Goal: Task Accomplishment & Management: Use online tool/utility

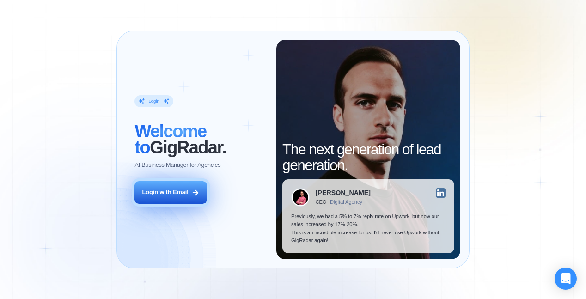
click at [184, 194] on div "Login with Email" at bounding box center [165, 192] width 46 height 8
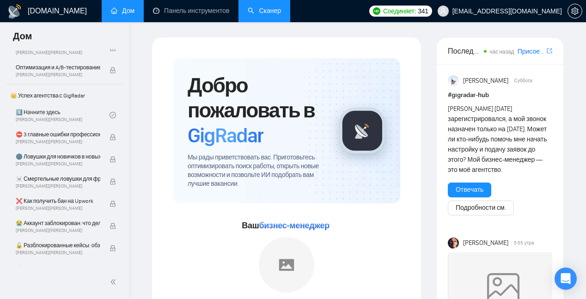
click at [260, 12] on link "Сканер" at bounding box center [264, 11] width 33 height 8
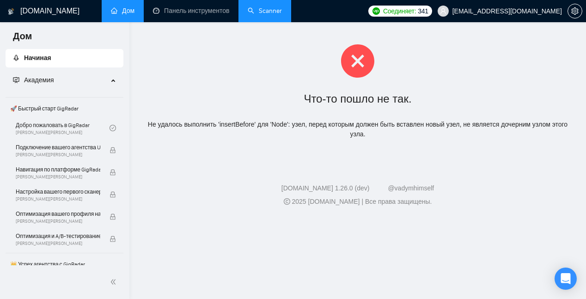
click at [46, 79] on font "Академия" at bounding box center [39, 80] width 30 height 8
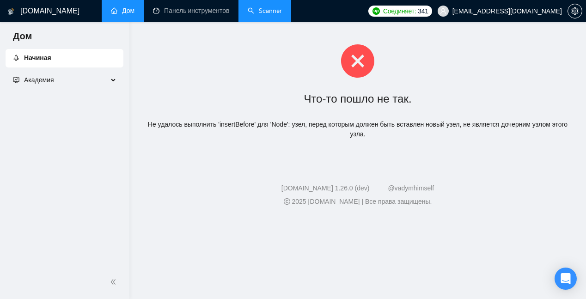
click at [83, 77] on span "Академия" at bounding box center [60, 80] width 95 height 18
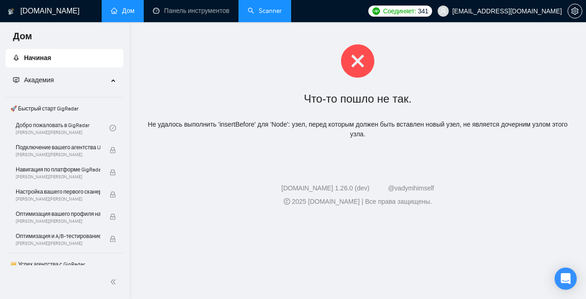
click at [45, 56] on font "Начиная" at bounding box center [37, 58] width 27 height 8
click at [61, 61] on span "Начиная" at bounding box center [64, 58] width 103 height 18
click at [123, 15] on link "Дом" at bounding box center [123, 11] width 24 height 8
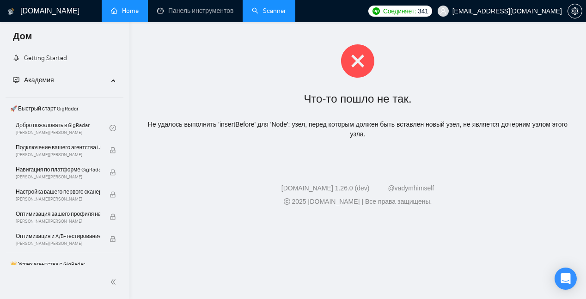
click at [128, 11] on span "Home" at bounding box center [130, 11] width 17 height 8
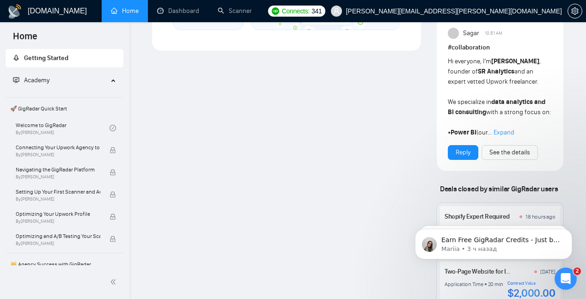
scroll to position [802, 0]
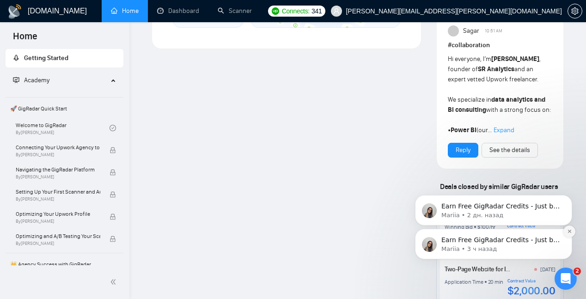
click at [570, 230] on icon "Dismiss notification" at bounding box center [569, 231] width 5 height 5
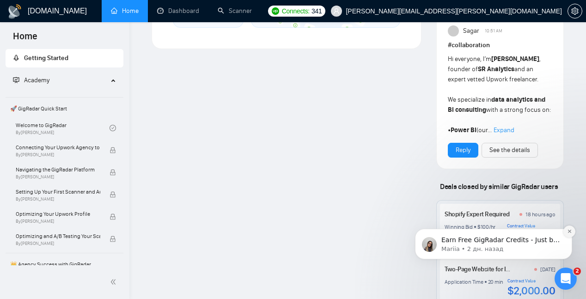
click at [570, 230] on icon "Dismiss notification" at bounding box center [568, 231] width 3 height 3
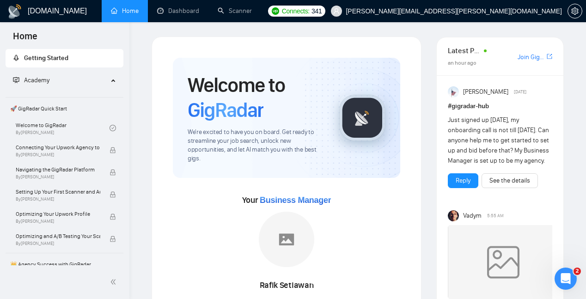
scroll to position [0, 0]
click at [530, 57] on link "Join GigRadar Slack Community" at bounding box center [530, 58] width 27 height 10
click at [575, 13] on icon "setting" at bounding box center [574, 10] width 7 height 7
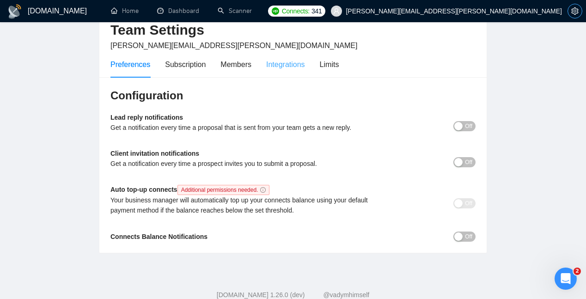
scroll to position [48, 0]
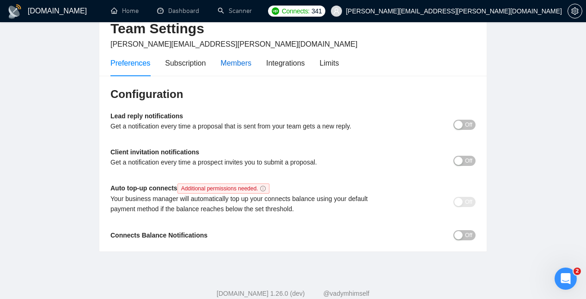
click at [234, 66] on div "Members" at bounding box center [235, 63] width 31 height 12
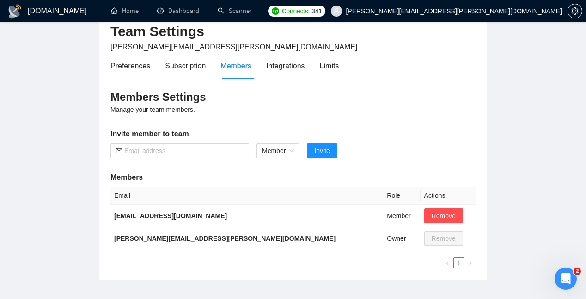
scroll to position [46, 0]
click at [179, 145] on span at bounding box center [179, 150] width 139 height 15
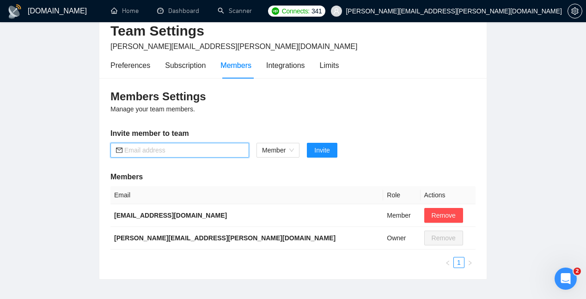
paste input "[EMAIL_ADDRESS][DOMAIN_NAME]"
type input "[EMAIL_ADDRESS][DOMAIN_NAME]"
click at [324, 150] on span "Invite" at bounding box center [321, 150] width 15 height 10
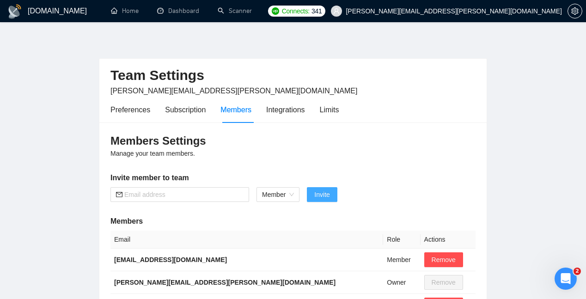
scroll to position [0, 0]
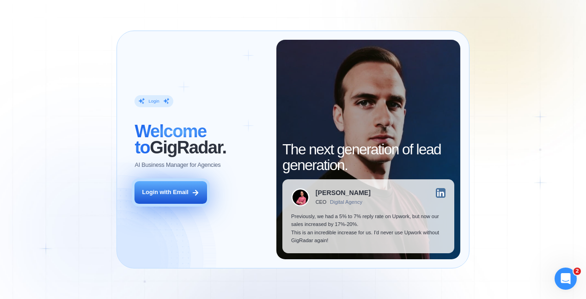
click at [169, 194] on div "Login with Email" at bounding box center [165, 192] width 46 height 8
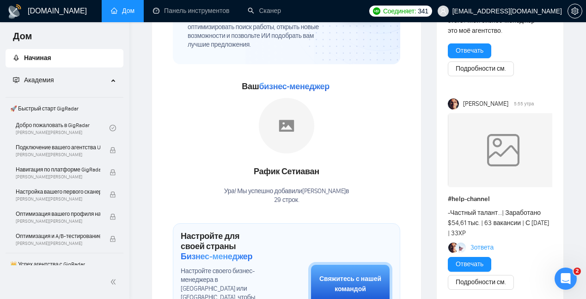
scroll to position [151, 0]
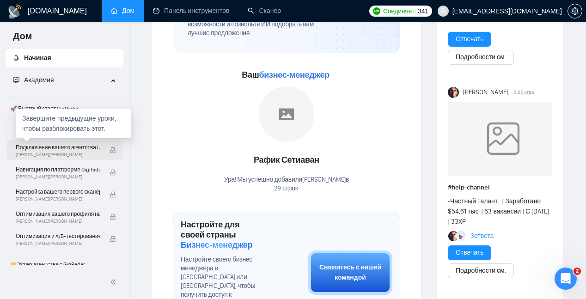
click at [49, 150] on font "Подключение вашего агентства Upwork к GigRadar" at bounding box center [79, 147] width 126 height 6
click at [72, 127] on font "Завершите предыдущие уроки, чтобы разблокировать этот." at bounding box center [69, 124] width 94 height 18
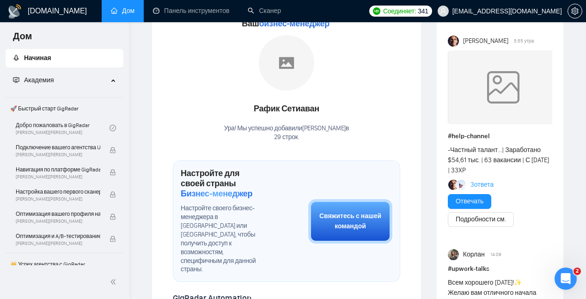
scroll to position [221, 0]
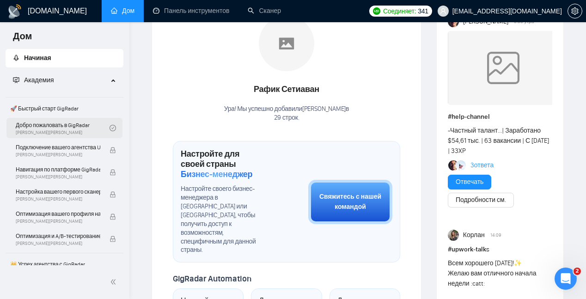
click at [88, 122] on link "Добро пожаловать в GigRadar Влад Тиминский" at bounding box center [63, 128] width 94 height 20
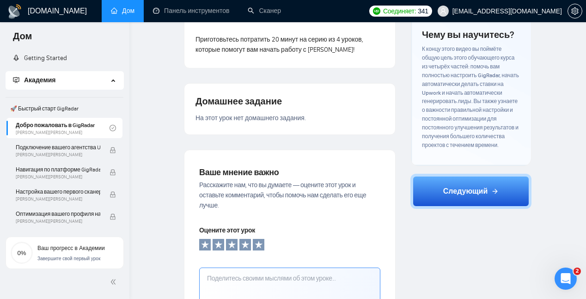
scroll to position [258, 0]
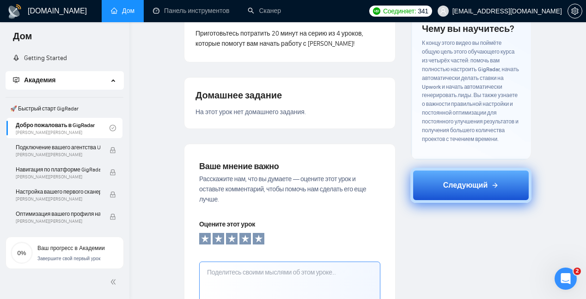
click at [452, 189] on font "Следующий" at bounding box center [465, 185] width 45 height 9
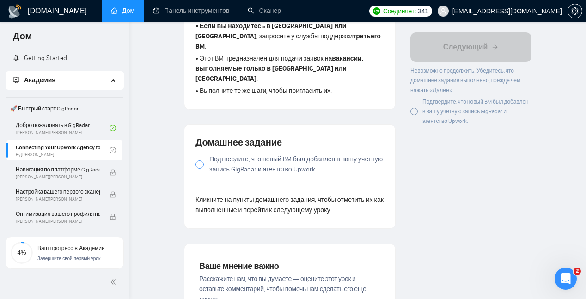
scroll to position [769, 0]
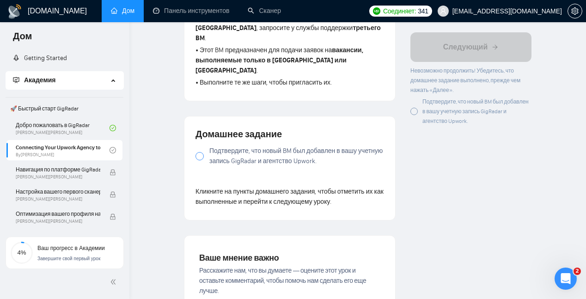
click at [199, 152] on div at bounding box center [199, 156] width 8 height 8
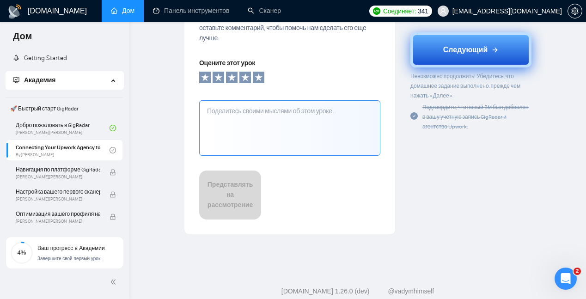
scroll to position [1023, 0]
click at [476, 48] on font "Следующий" at bounding box center [465, 49] width 45 height 9
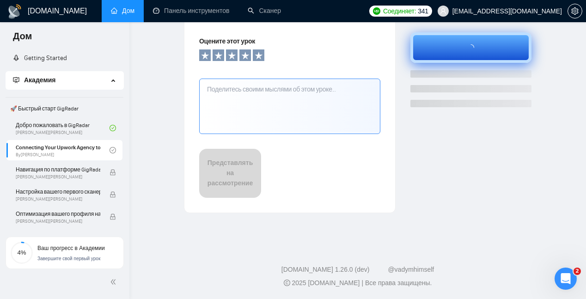
scroll to position [371, 0]
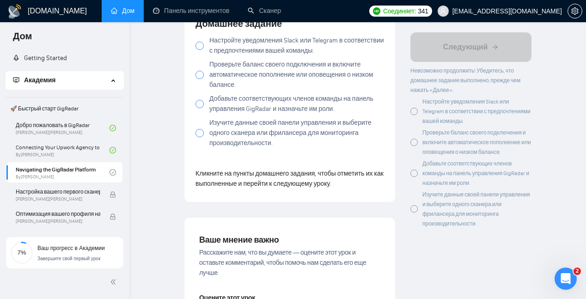
scroll to position [1089, 0]
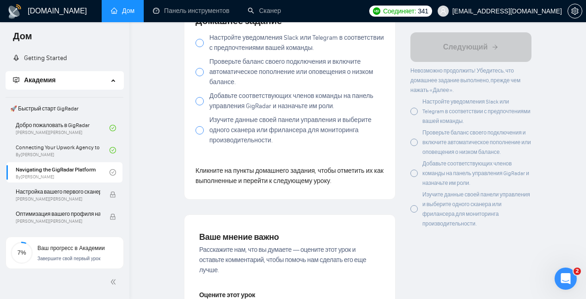
click at [450, 100] on font "Настройте уведомления Slack или Telegram в соответствии с предпочтениями вашей …" at bounding box center [476, 111] width 108 height 26
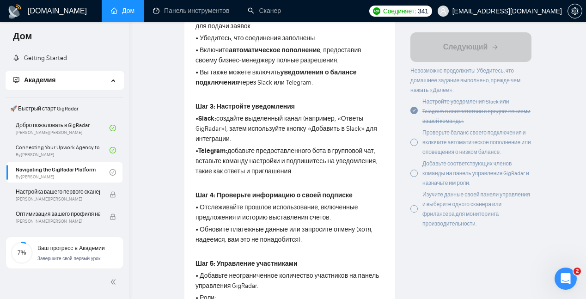
scroll to position [417, 0]
click at [415, 146] on div at bounding box center [413, 142] width 7 height 7
click at [415, 145] on icon "check-circle" at bounding box center [413, 141] width 7 height 7
click at [415, 146] on div at bounding box center [413, 142] width 7 height 7
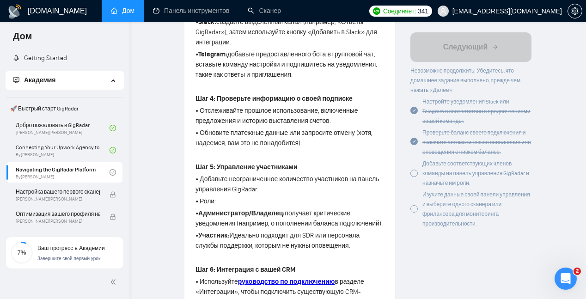
scroll to position [515, 0]
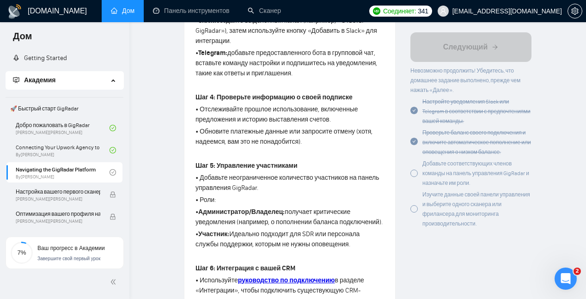
click at [415, 177] on div at bounding box center [413, 173] width 7 height 7
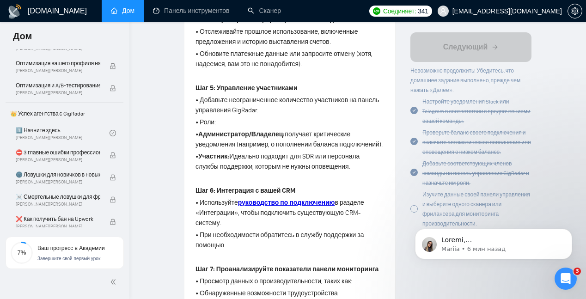
scroll to position [594, 0]
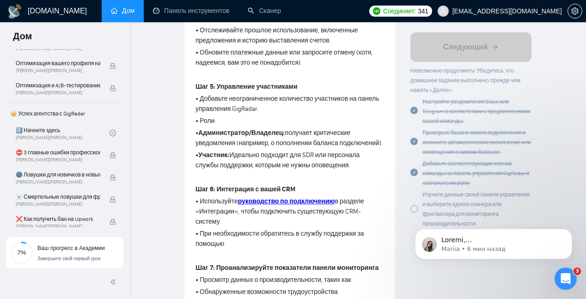
click at [411, 218] on body "Mariia • 6 мин назад" at bounding box center [493, 241] width 177 height 57
click at [409, 217] on div "Mariia • 6 мин назад" at bounding box center [493, 201] width 170 height 115
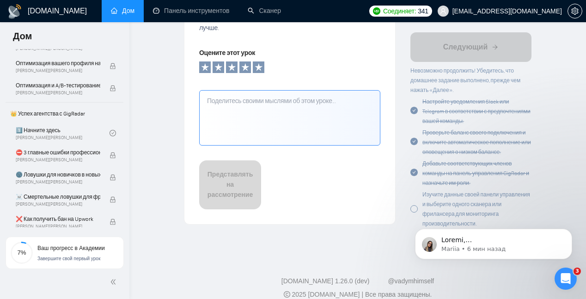
scroll to position [1316, 0]
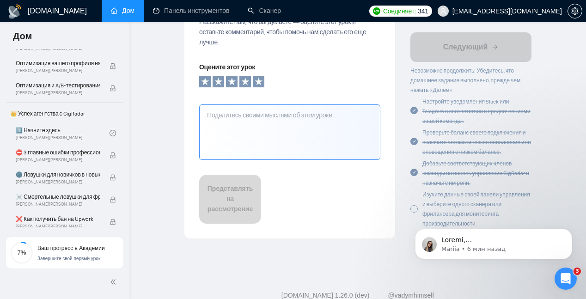
click at [408, 218] on body "Mariia • 6 мин назад" at bounding box center [493, 241] width 177 height 57
click at [410, 217] on body "Mariia • 6 мин назад" at bounding box center [493, 241] width 177 height 57
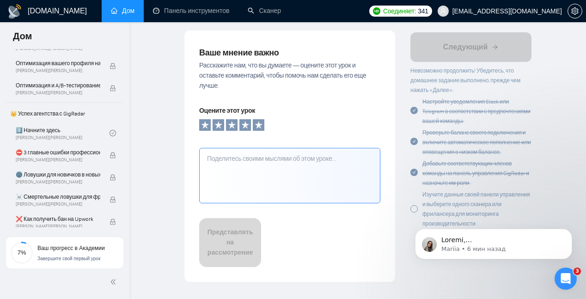
scroll to position [1292, 0]
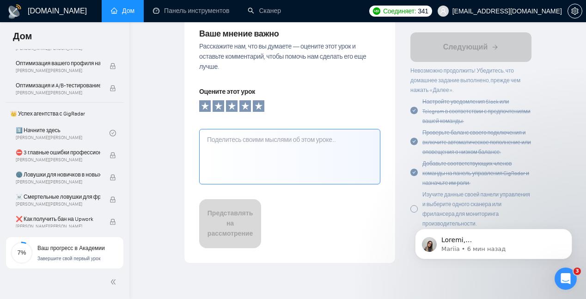
click at [409, 218] on body "Mariia • 6 мин назад" at bounding box center [493, 241] width 177 height 57
click at [569, 232] on icon "Отклонить уведомление" at bounding box center [569, 231] width 5 height 5
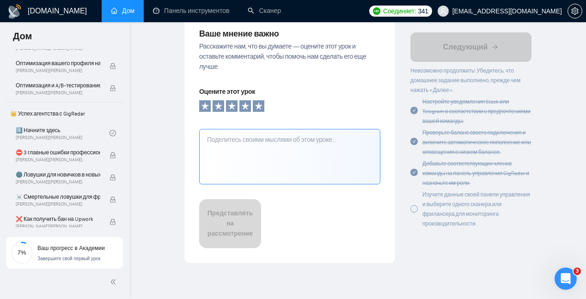
click at [415, 212] on div at bounding box center [413, 208] width 7 height 7
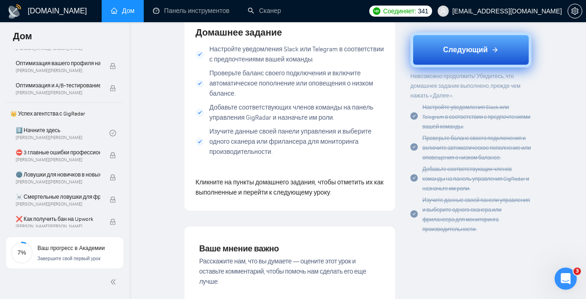
scroll to position [999, 0]
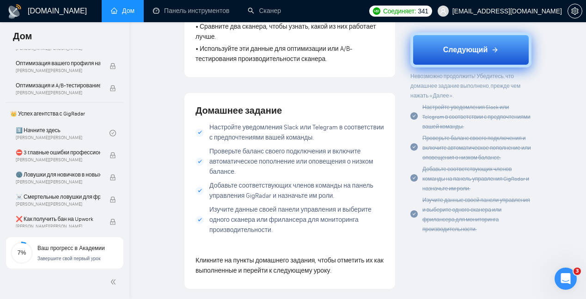
click at [468, 52] on font "Следующий" at bounding box center [465, 49] width 45 height 9
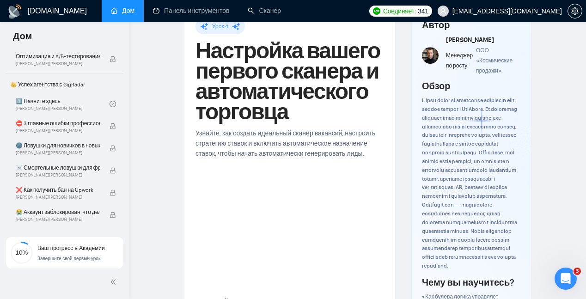
scroll to position [34, 0]
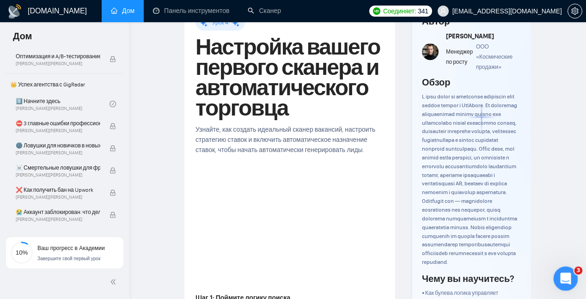
click at [571, 287] on div "Открыть офис сообщений Домофон" at bounding box center [564, 277] width 22 height 22
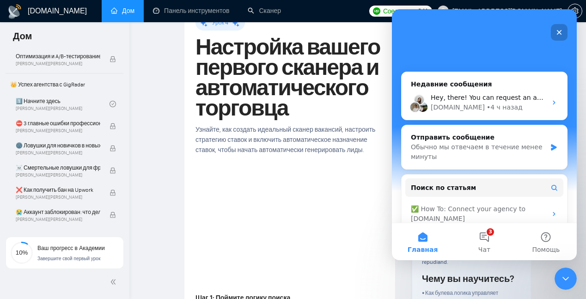
scroll to position [136, 0]
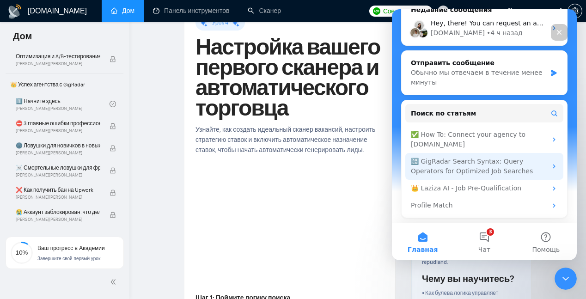
click at [476, 160] on div "🔠 GigRadar Search Syntax: Query Operators for Optimized Job Searches" at bounding box center [479, 166] width 136 height 19
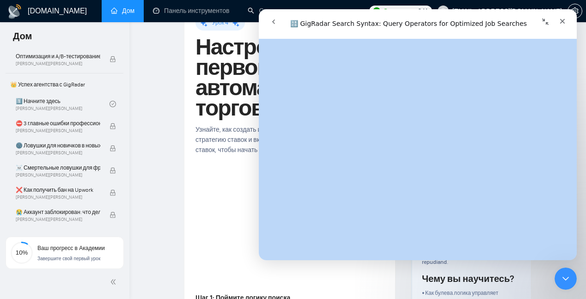
scroll to position [3422, 0]
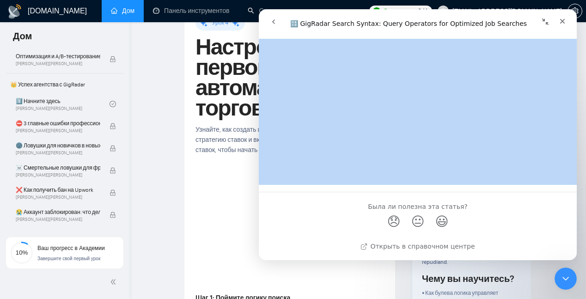
drag, startPoint x: 274, startPoint y: 47, endPoint x: 467, endPoint y: 179, distance: 234.1
click at [467, 179] on div "🔠 GigRadar Search Syntax: Query Operators for Optimized Job Searches Была ли по…" at bounding box center [418, 149] width 318 height 221
copy h1 "🔠 GigRadar Search Syntax: Query Operators for Optimized Job Searches"
click at [443, 243] on link "Открыть в справочном центре" at bounding box center [417, 245] width 114 height 7
click at [270, 24] on icon "go back" at bounding box center [273, 21] width 7 height 7
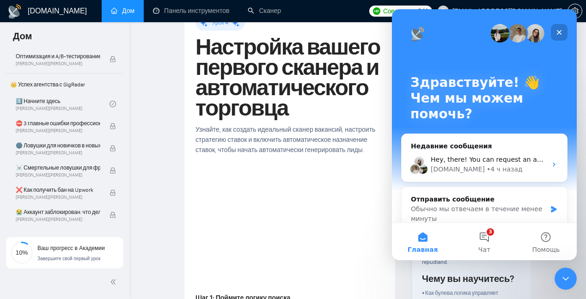
click at [556, 33] on icon "Закрыть" at bounding box center [558, 32] width 7 height 7
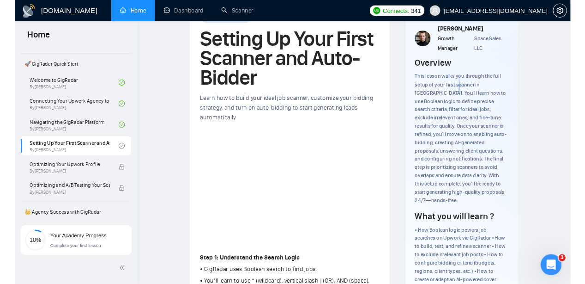
scroll to position [48, 0]
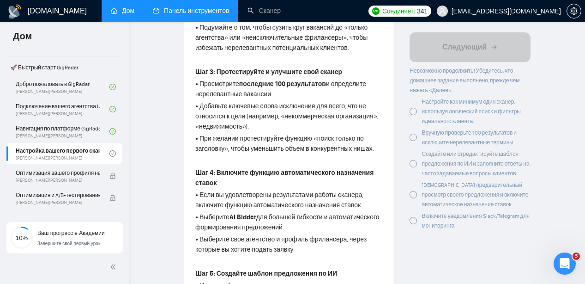
scroll to position [538, 0]
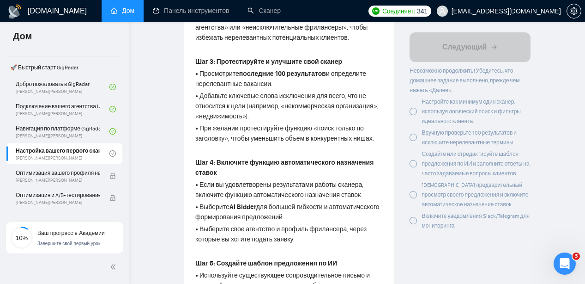
click at [412, 109] on div at bounding box center [413, 111] width 7 height 7
click at [414, 112] on icon "check-circle" at bounding box center [413, 110] width 7 height 7
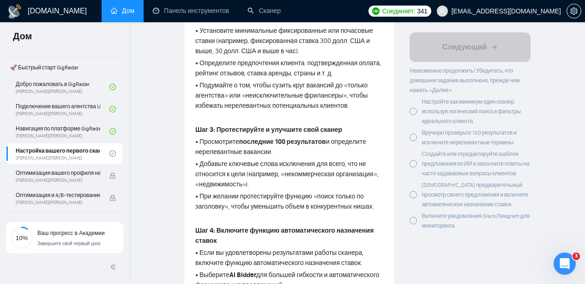
scroll to position [471, 0]
click at [417, 115] on div at bounding box center [413, 111] width 7 height 7
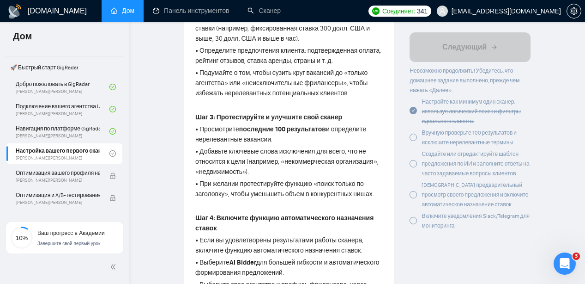
scroll to position [495, 0]
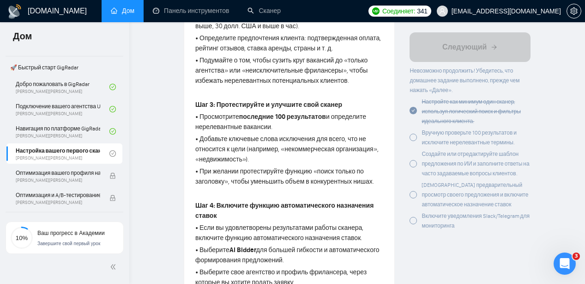
click at [417, 167] on div at bounding box center [413, 163] width 7 height 7
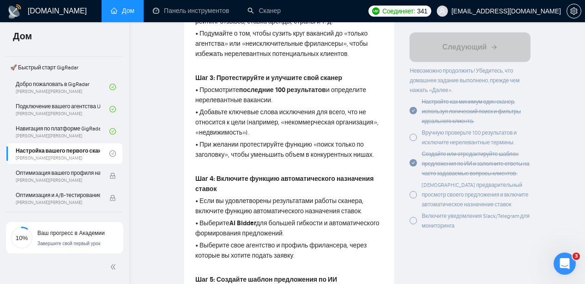
scroll to position [524, 0]
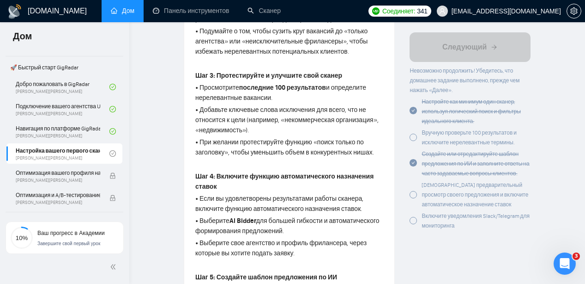
click at [416, 224] on div at bounding box center [413, 220] width 7 height 7
click at [416, 224] on icon "check-circle" at bounding box center [413, 219] width 7 height 7
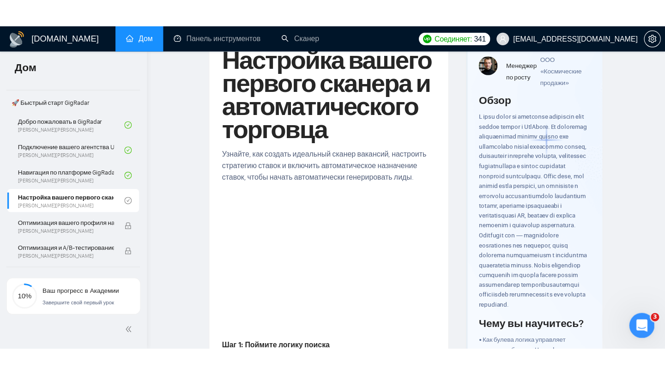
scroll to position [51, 0]
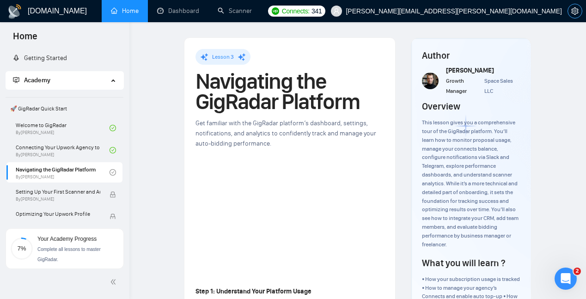
click at [575, 9] on icon "setting" at bounding box center [574, 10] width 7 height 7
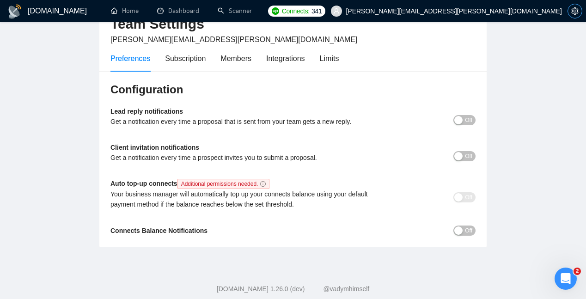
scroll to position [55, 0]
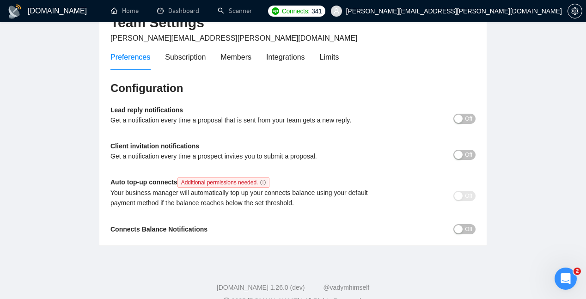
click at [467, 119] on span "Off" at bounding box center [468, 119] width 7 height 10
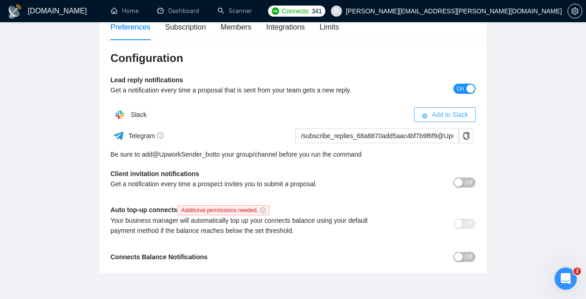
scroll to position [88, 0]
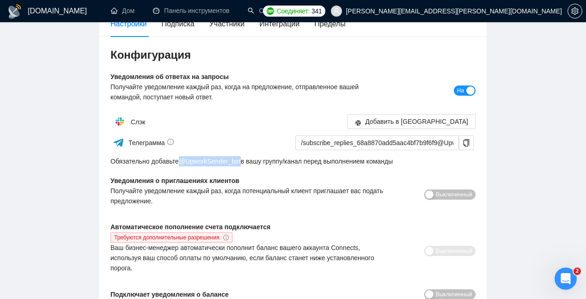
drag, startPoint x: 181, startPoint y: 162, endPoint x: 247, endPoint y: 163, distance: 66.1
click at [247, 163] on div "Обязательно добавьте @ UpworkSender_bot в вашу группу/канал перед выполнением к…" at bounding box center [292, 161] width 365 height 10
copy div "@ UpworkSender_bot"
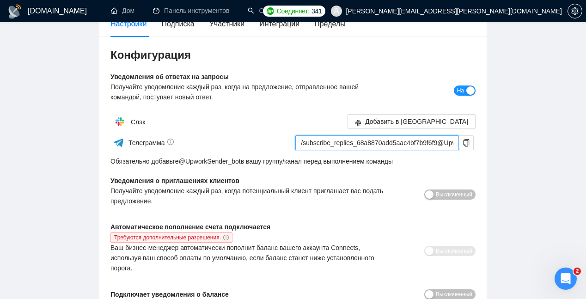
drag, startPoint x: 299, startPoint y: 144, endPoint x: 425, endPoint y: 131, distance: 126.4
click at [425, 131] on div "Слэк Добавить в Slack Телеграмма /subscribe_replies_68a8870add5aac4bf7b9f6f9@Up…" at bounding box center [292, 139] width 365 height 54
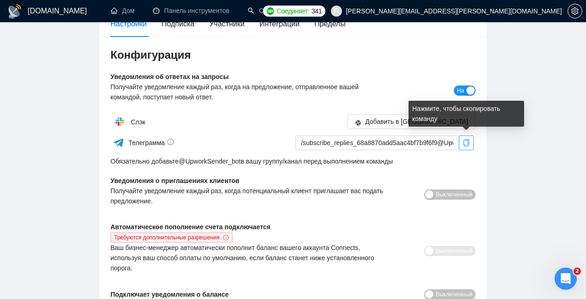
click at [468, 142] on icon "копия" at bounding box center [465, 142] width 7 height 7
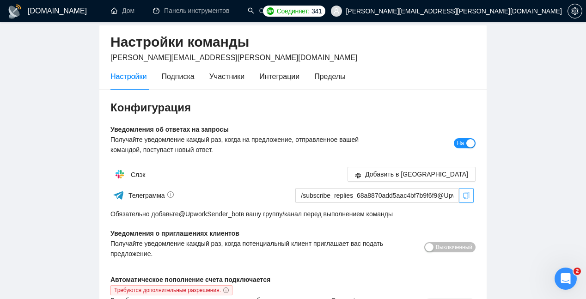
scroll to position [0, 0]
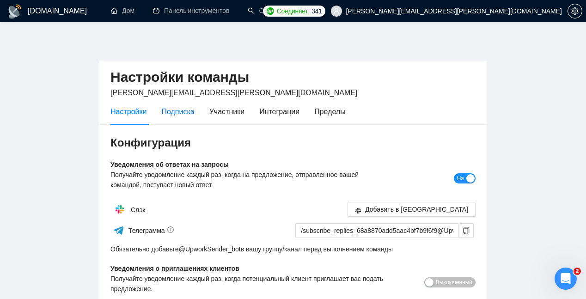
click at [188, 112] on font "Подписка" at bounding box center [177, 112] width 33 height 8
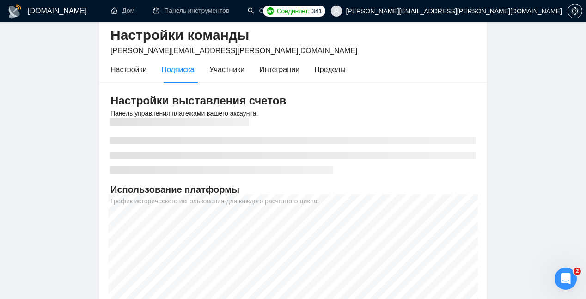
scroll to position [31, 0]
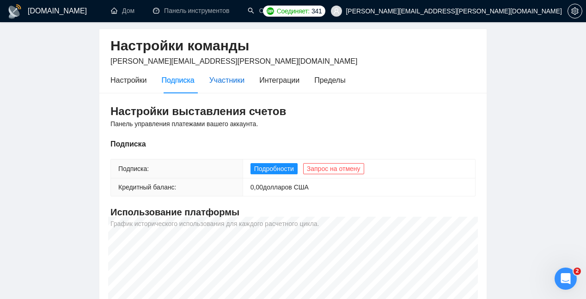
click at [219, 82] on font "Участники" at bounding box center [226, 80] width 35 height 8
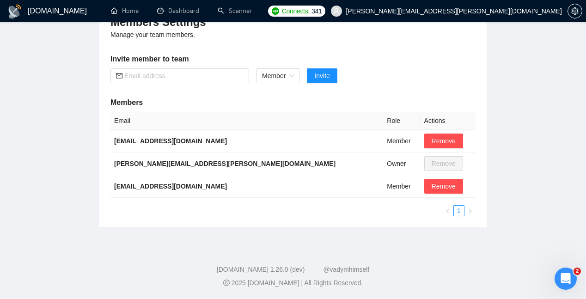
scroll to position [120, 0]
click at [383, 188] on td "Member" at bounding box center [401, 187] width 37 height 23
click at [309, 185] on td "[EMAIL_ADDRESS][DOMAIN_NAME]" at bounding box center [246, 187] width 273 height 23
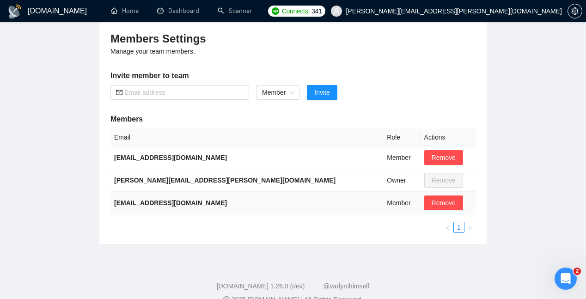
scroll to position [87, 0]
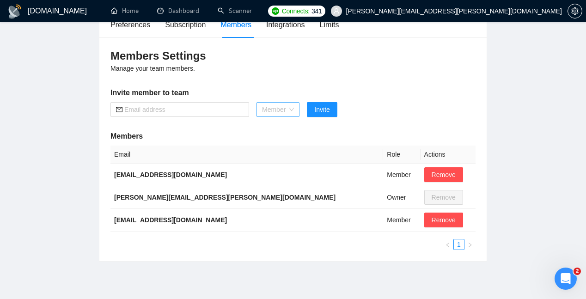
click at [292, 110] on span "Member" at bounding box center [278, 110] width 32 height 14
click at [282, 127] on div "Admin" at bounding box center [278, 128] width 33 height 10
click at [383, 223] on td "Member" at bounding box center [401, 220] width 37 height 23
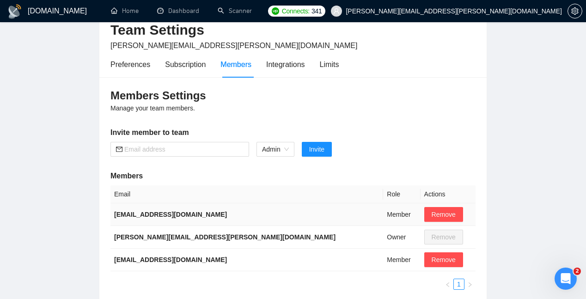
scroll to position [47, 0]
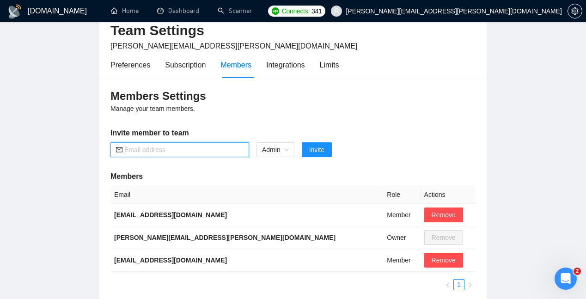
click at [181, 146] on input "text" at bounding box center [183, 150] width 119 height 10
paste input "/subscribe_replies_68a8870add5aac4bf7b9f6f9@UpworkSender_bot"
type input "/subscribe_replies_68a8870add5aac4bf7b9f6f9@UpworkSender_bot"
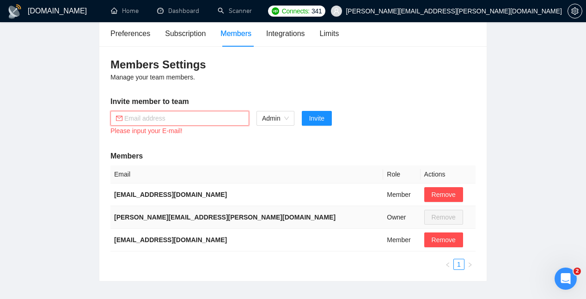
scroll to position [96, 0]
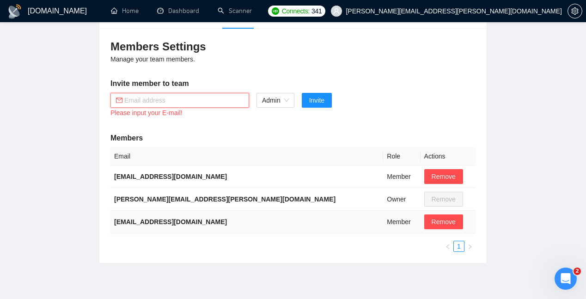
click at [383, 219] on td "Member" at bounding box center [401, 222] width 37 height 23
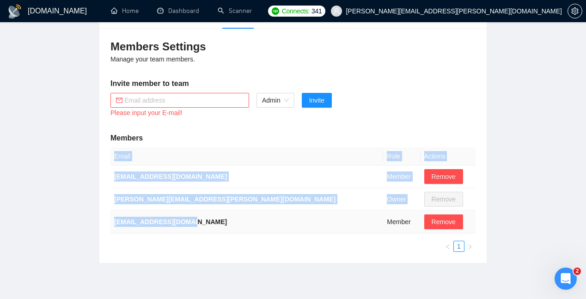
drag, startPoint x: 191, startPoint y: 221, endPoint x: 110, endPoint y: 222, distance: 80.8
click at [110, 222] on td "[EMAIL_ADDRESS][DOMAIN_NAME]" at bounding box center [246, 222] width 273 height 23
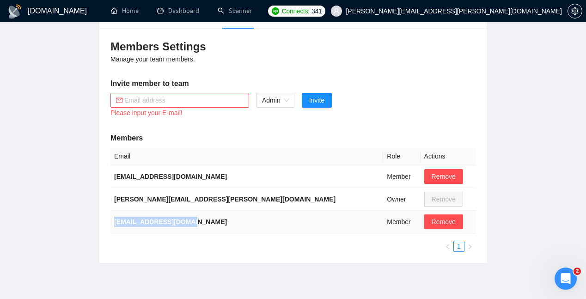
drag, startPoint x: 113, startPoint y: 222, endPoint x: 198, endPoint y: 224, distance: 85.0
click at [198, 224] on td "[EMAIL_ADDRESS][DOMAIN_NAME]" at bounding box center [246, 222] width 273 height 23
copy b "[EMAIL_ADDRESS][DOMAIN_NAME]"
click at [144, 109] on div "Please input your E-mail!" at bounding box center [179, 113] width 139 height 10
click at [144, 98] on input "text" at bounding box center [183, 100] width 119 height 10
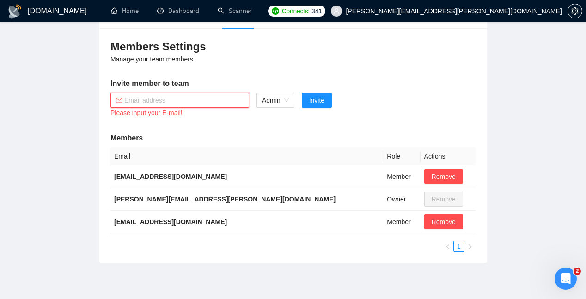
paste input "[EMAIL_ADDRESS][DOMAIN_NAME]"
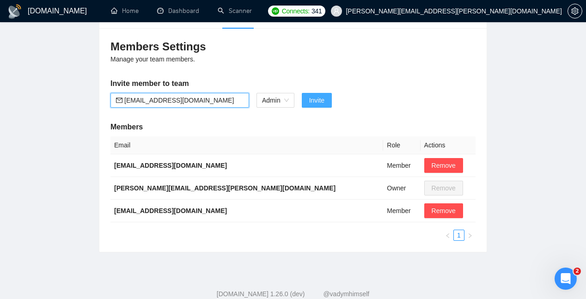
type input "[EMAIL_ADDRESS][DOMAIN_NAME]"
click at [320, 99] on span "Invite" at bounding box center [316, 100] width 15 height 10
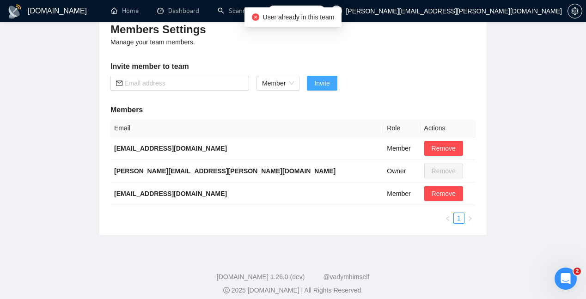
scroll to position [115, 0]
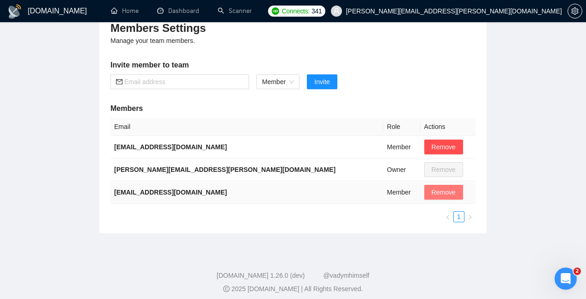
click at [431, 189] on span "Remove" at bounding box center [443, 192] width 24 height 10
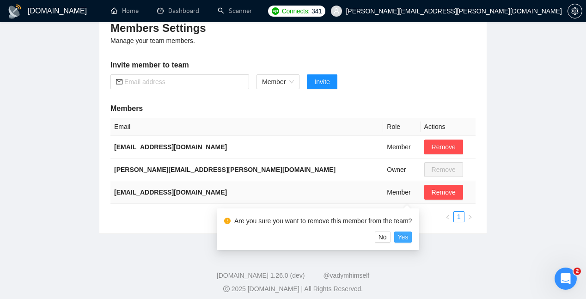
click at [406, 235] on span "Yes" at bounding box center [403, 237] width 11 height 10
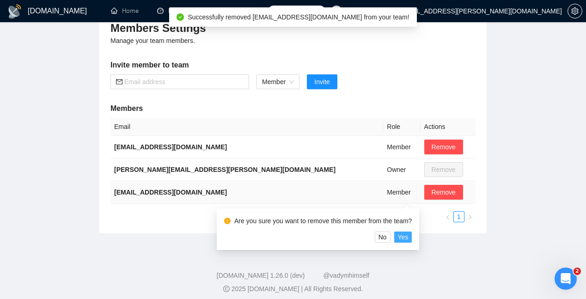
click at [408, 237] on span "Yes" at bounding box center [403, 237] width 11 height 10
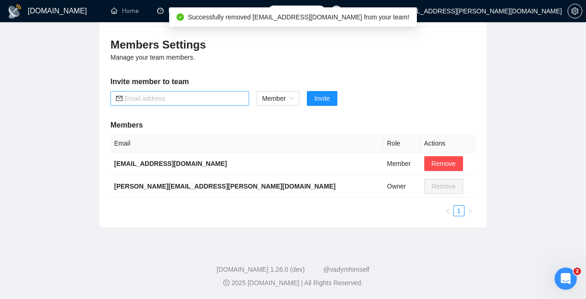
click at [214, 101] on input "text" at bounding box center [183, 98] width 119 height 10
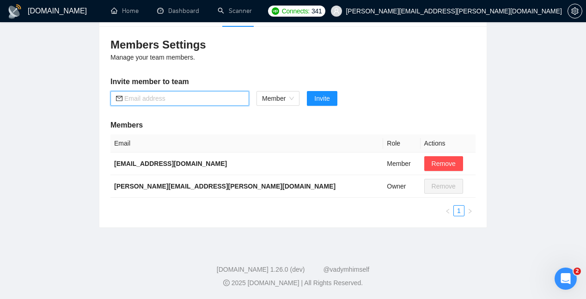
paste input "ivan29lines@gmail.com"
click at [292, 99] on span "Member" at bounding box center [278, 98] width 32 height 14
type input "ivan29lines@gmail.com"
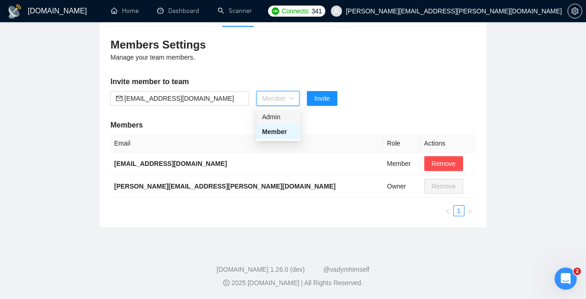
click at [280, 117] on div "Admin" at bounding box center [278, 117] width 33 height 10
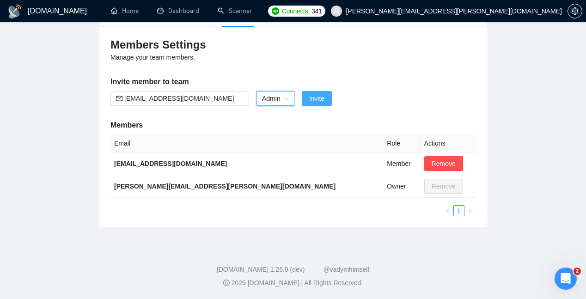
click at [323, 100] on span "Invite" at bounding box center [316, 98] width 15 height 10
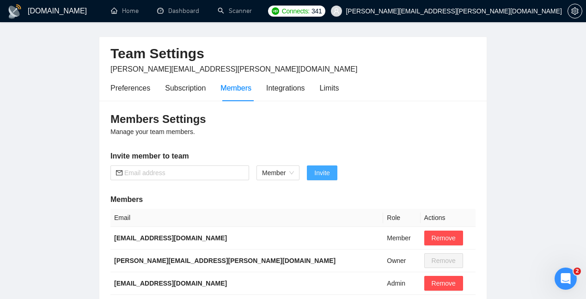
scroll to position [0, 0]
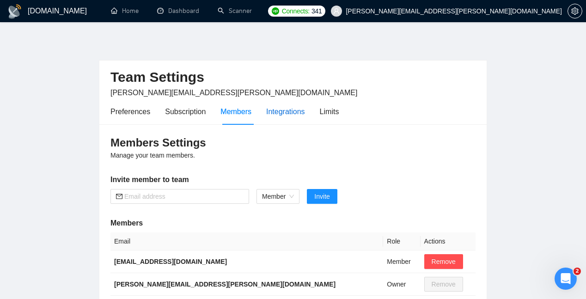
click at [288, 112] on div "Integrations" at bounding box center [285, 112] width 39 height 12
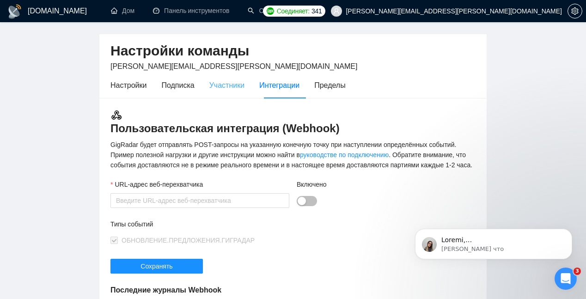
scroll to position [24, 0]
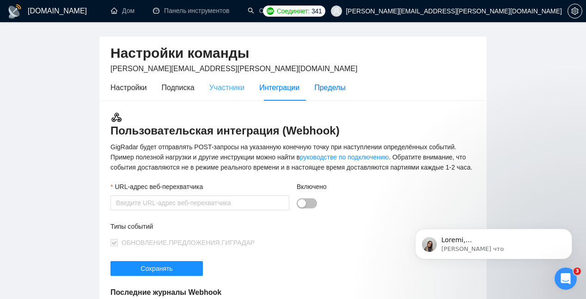
click at [339, 89] on font "Пределы" at bounding box center [329, 88] width 31 height 8
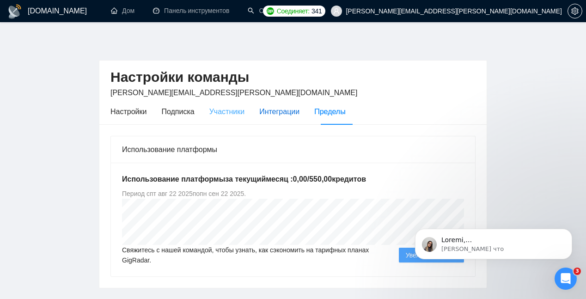
click at [280, 111] on font "Интеграции" at bounding box center [279, 112] width 40 height 8
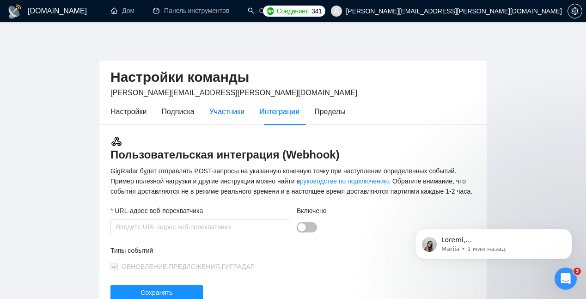
click at [227, 112] on font "Участники" at bounding box center [226, 112] width 35 height 8
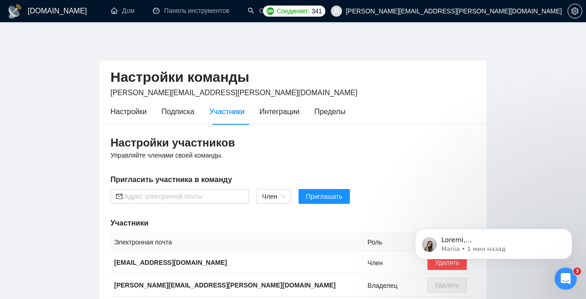
scroll to position [14, 0]
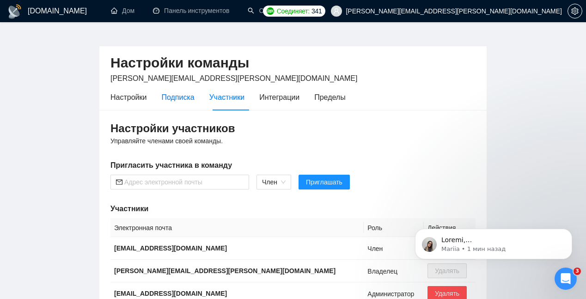
click at [186, 96] on font "Подписка" at bounding box center [177, 97] width 33 height 8
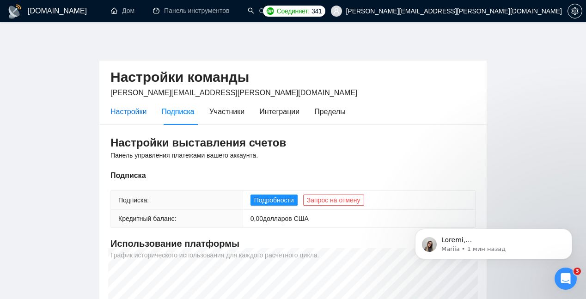
click at [132, 111] on font "Настройки" at bounding box center [128, 112] width 36 height 8
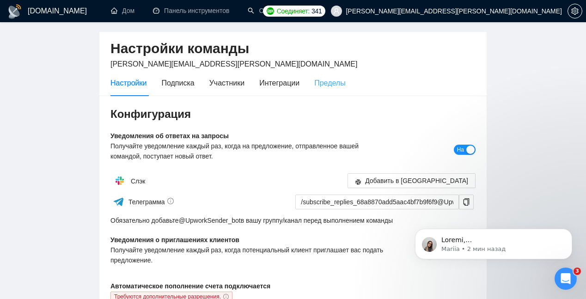
scroll to position [43, 0]
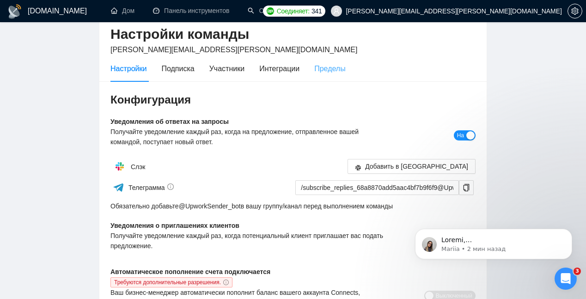
click at [333, 74] on div "Пределы" at bounding box center [329, 68] width 31 height 26
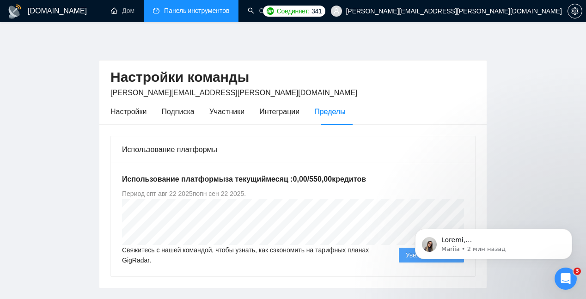
click at [176, 12] on link "Панель инструментов" at bounding box center [191, 11] width 76 height 8
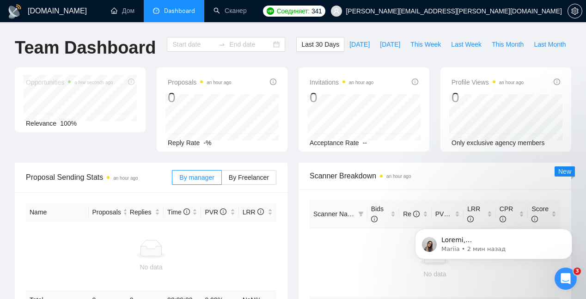
type input "2025-07-26"
type input "2025-08-25"
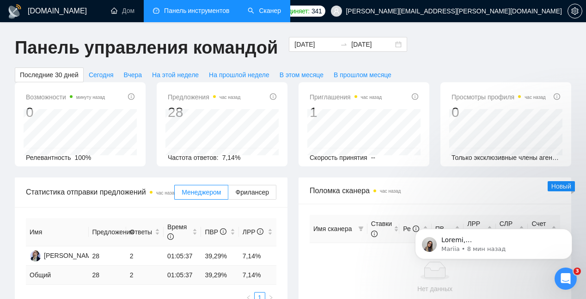
click at [279, 9] on link "Сканер" at bounding box center [264, 11] width 33 height 8
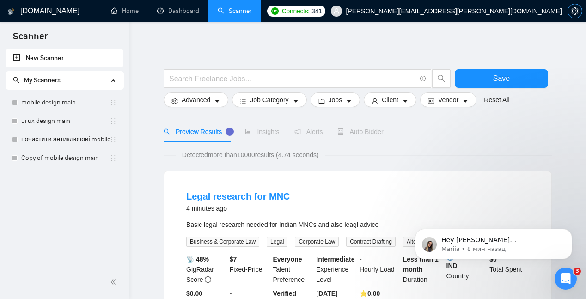
click at [575, 11] on icon "setting" at bounding box center [574, 10] width 7 height 7
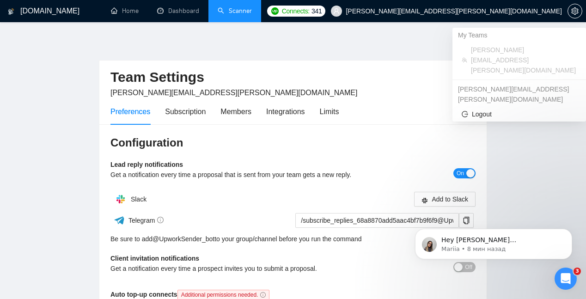
click at [486, 11] on span "[PERSON_NAME][EMAIL_ADDRESS][PERSON_NAME][DOMAIN_NAME]" at bounding box center [454, 11] width 216 height 0
click at [479, 49] on span "[PERSON_NAME][EMAIL_ADDRESS][PERSON_NAME][DOMAIN_NAME]" at bounding box center [524, 60] width 106 height 30
click at [476, 11] on span "[PERSON_NAME][EMAIL_ADDRESS][PERSON_NAME][DOMAIN_NAME]" at bounding box center [454, 11] width 216 height 0
click at [339, 10] on icon "user" at bounding box center [336, 11] width 6 height 6
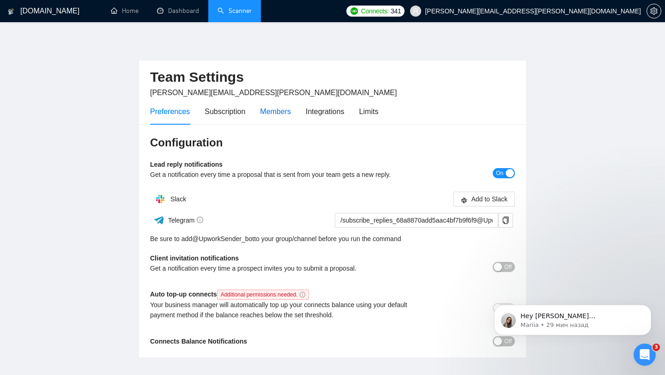
click at [286, 111] on div "Members" at bounding box center [275, 112] width 31 height 12
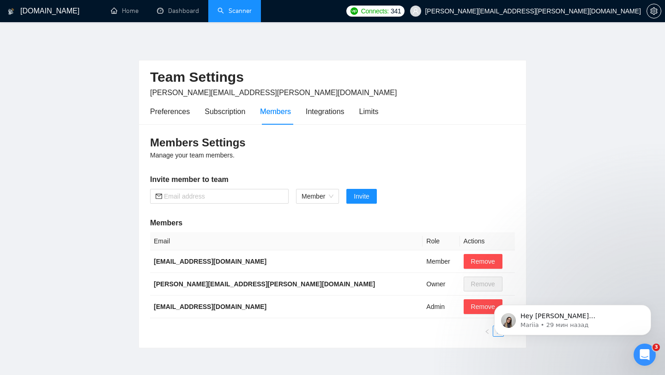
click at [227, 10] on link "Scanner" at bounding box center [235, 11] width 34 height 8
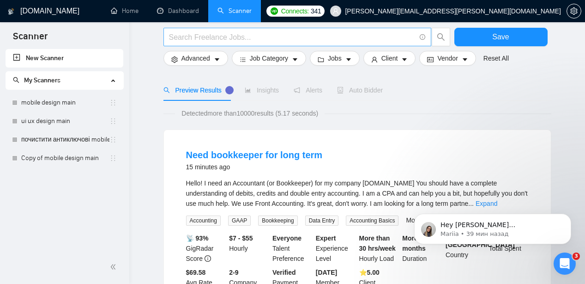
scroll to position [9, 0]
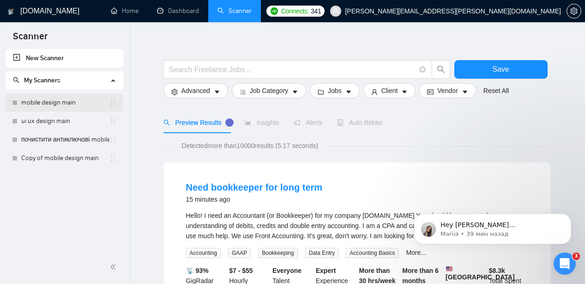
click at [62, 105] on link "mobile design main" at bounding box center [65, 102] width 88 height 18
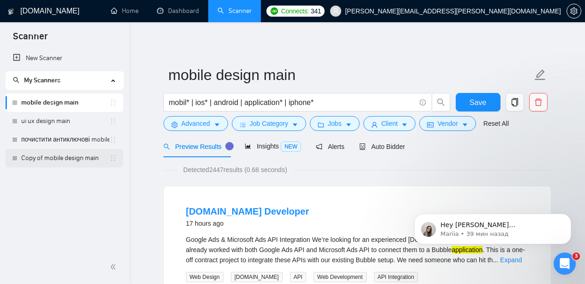
click at [53, 159] on link "Copy of mobile design main" at bounding box center [65, 158] width 88 height 18
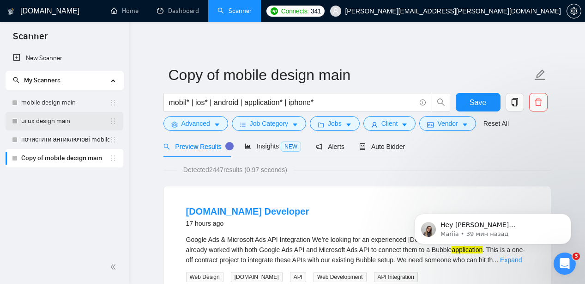
click at [70, 120] on link "ui ux design main" at bounding box center [65, 121] width 88 height 18
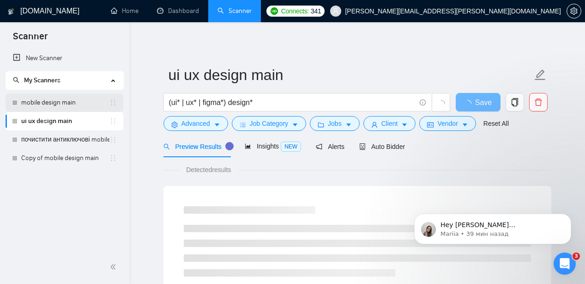
click at [65, 107] on link "mobile design main" at bounding box center [65, 102] width 88 height 18
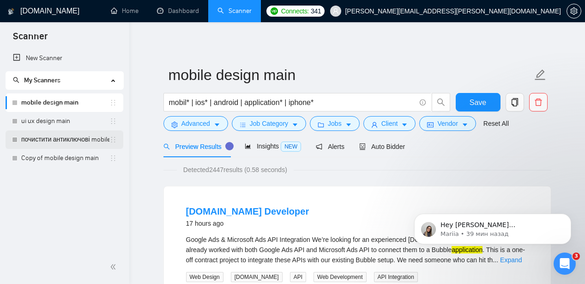
click at [65, 140] on link "почистити антиключові mobile design main" at bounding box center [65, 139] width 88 height 18
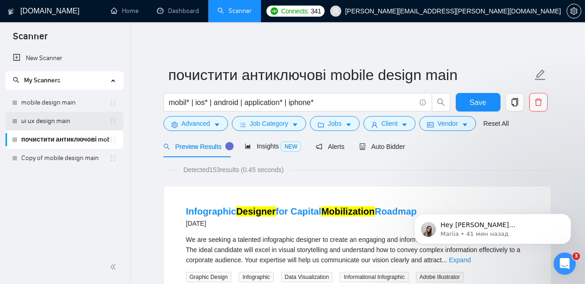
click at [67, 120] on link "ui ux design main" at bounding box center [65, 121] width 88 height 18
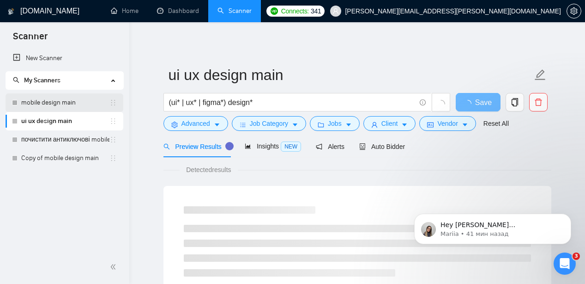
click at [64, 98] on link "mobile design main" at bounding box center [65, 102] width 88 height 18
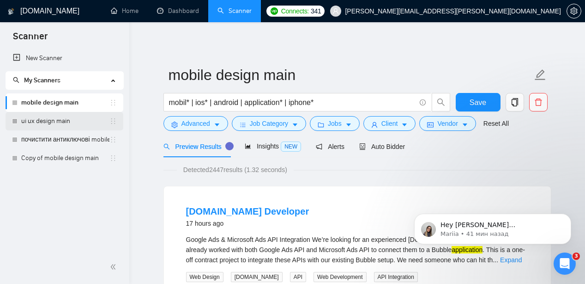
click at [56, 125] on link "ui ux design main" at bounding box center [65, 121] width 88 height 18
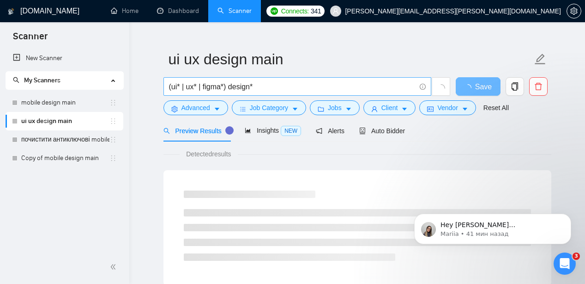
scroll to position [29, 0]
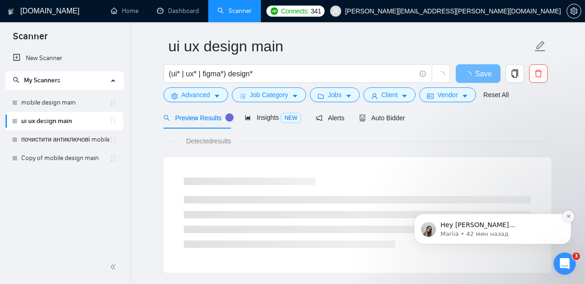
click at [570, 215] on icon "Dismiss notification" at bounding box center [568, 215] width 5 height 5
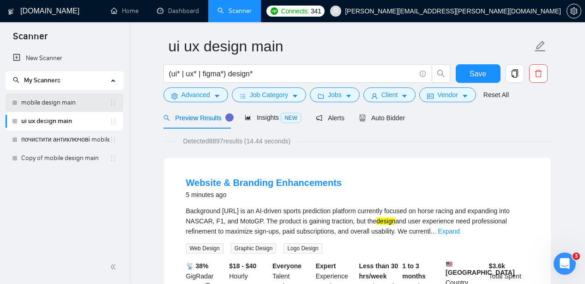
click at [51, 97] on link "mobile design main" at bounding box center [65, 102] width 88 height 18
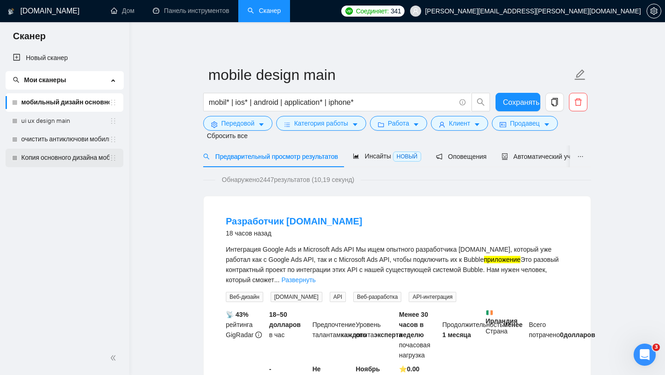
click at [75, 162] on link "Копия основного дизайна мобильного устройства" at bounding box center [65, 158] width 88 height 18
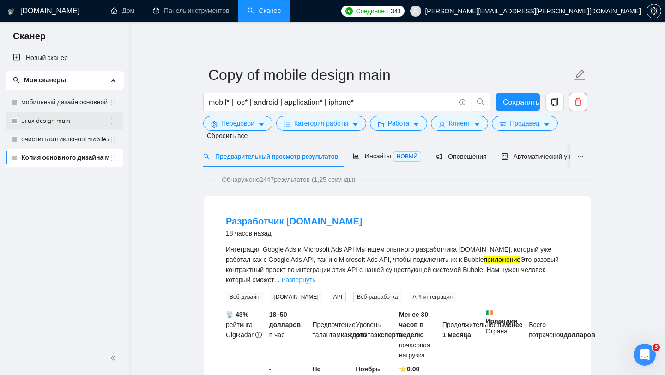
click at [78, 122] on link "ui ux design main" at bounding box center [65, 121] width 88 height 18
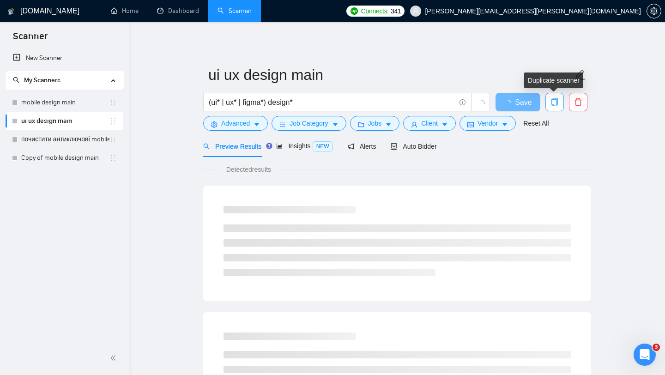
click at [557, 106] on button "button" at bounding box center [555, 102] width 18 height 18
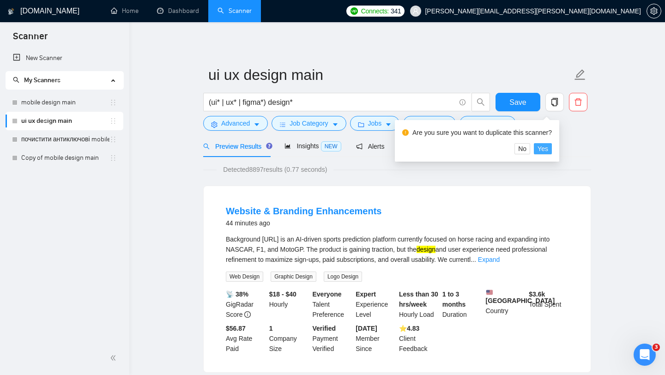
click at [548, 151] on span "Yes" at bounding box center [543, 149] width 11 height 10
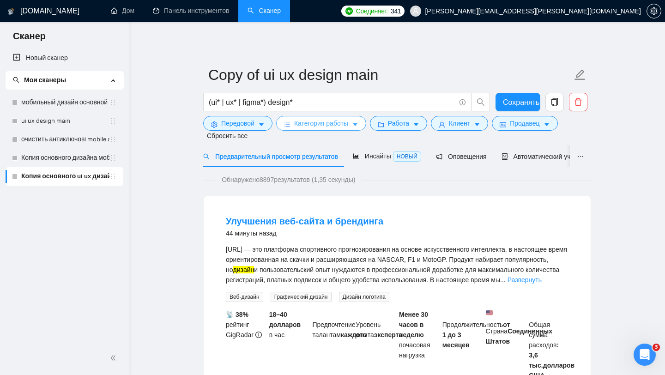
click at [352, 124] on button "Категория работы" at bounding box center [321, 123] width 90 height 15
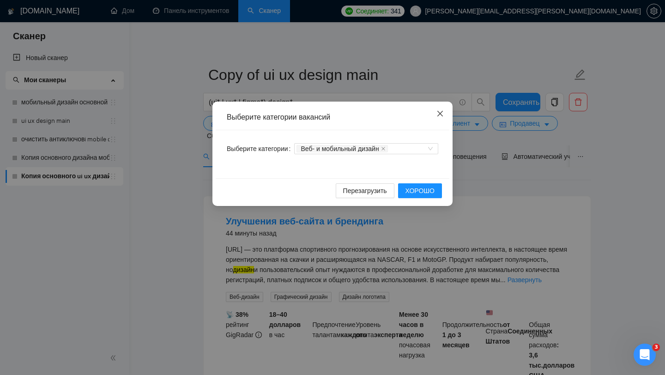
click at [443, 111] on icon "закрывать" at bounding box center [439, 113] width 7 height 7
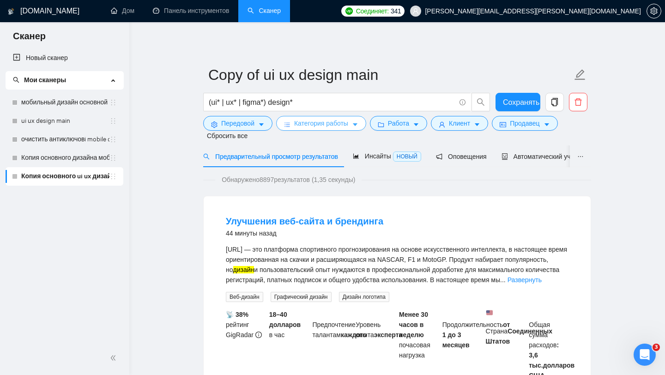
click at [358, 121] on span "курсор вниз" at bounding box center [355, 124] width 6 height 7
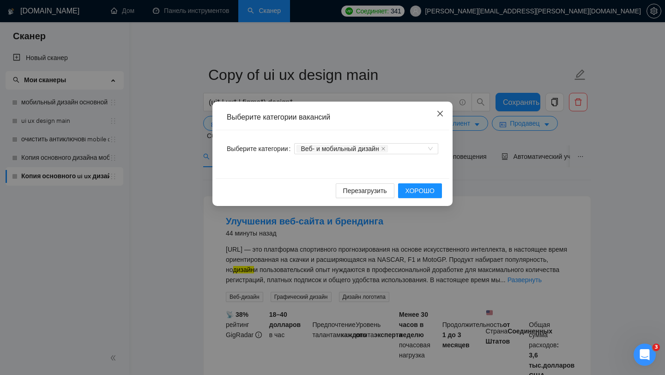
click at [444, 105] on span "Закрывать" at bounding box center [440, 114] width 25 height 25
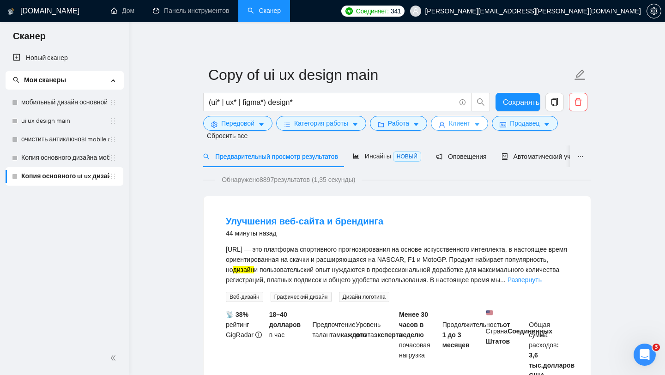
click at [469, 124] on font "Клиент" at bounding box center [459, 123] width 21 height 7
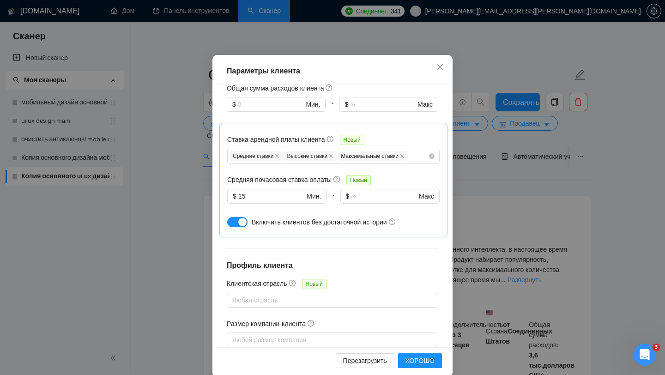
scroll to position [278, 0]
click at [441, 69] on icon "закрывать" at bounding box center [439, 66] width 7 height 7
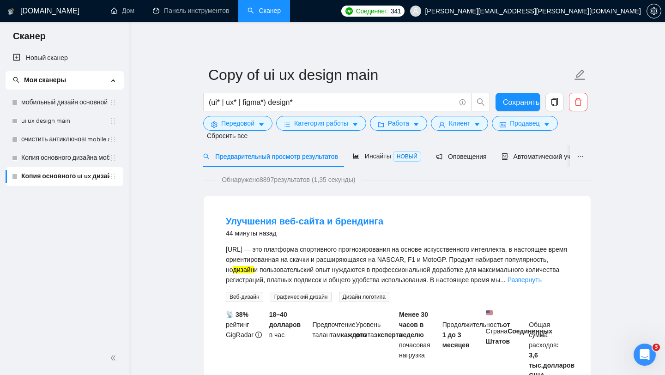
scroll to position [13, 0]
click at [532, 126] on font "Продавец" at bounding box center [525, 123] width 30 height 7
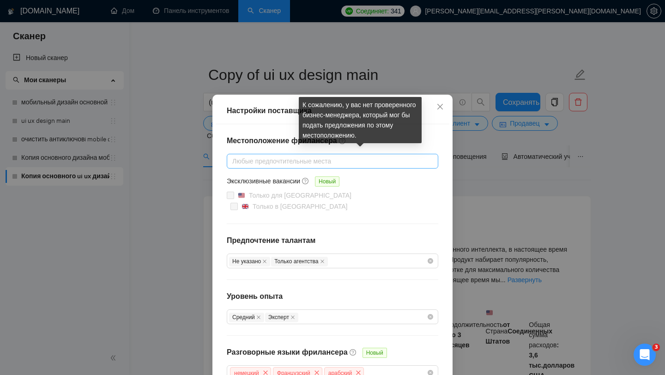
scroll to position [0, 0]
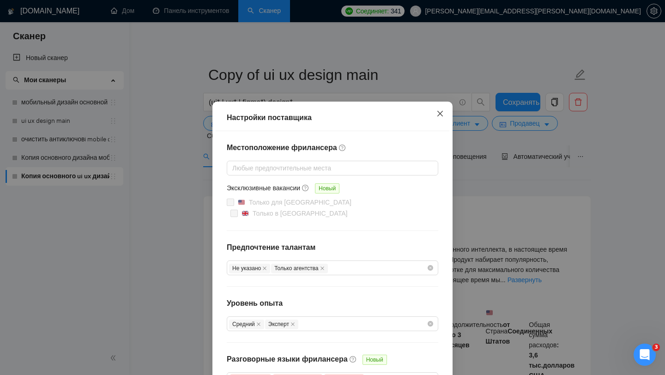
click at [443, 112] on icon "закрывать" at bounding box center [439, 113] width 7 height 7
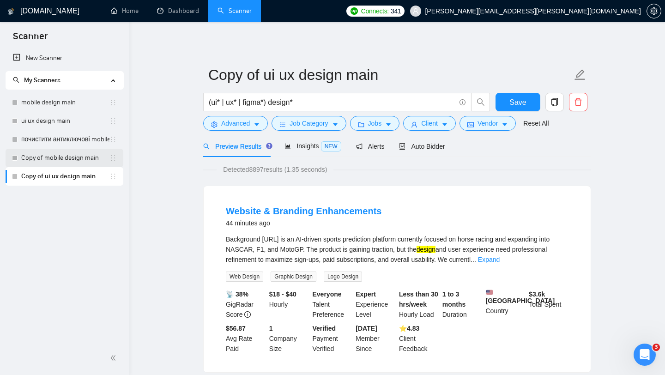
click at [81, 160] on link "Copy of mobile design main" at bounding box center [65, 158] width 88 height 18
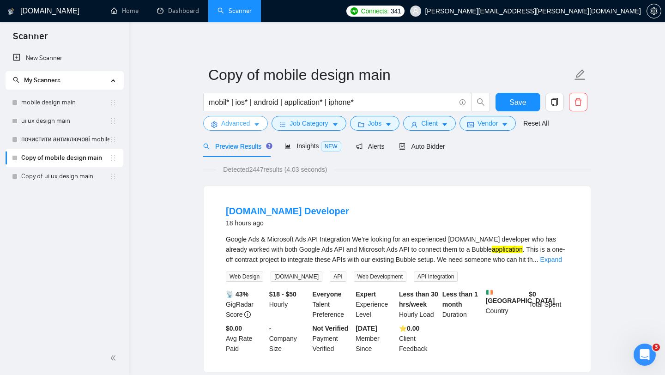
click at [254, 125] on button "Advanced" at bounding box center [235, 123] width 65 height 15
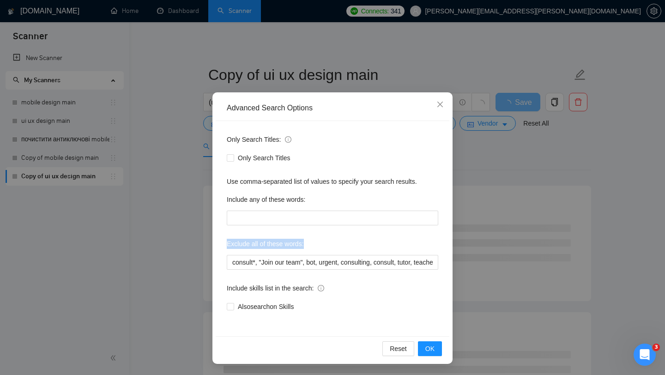
drag, startPoint x: 224, startPoint y: 245, endPoint x: 307, endPoint y: 243, distance: 83.6
click at [307, 243] on div "Only Search Titles: Only Search Titles Use comma-separated list of values to sp…" at bounding box center [333, 228] width 234 height 215
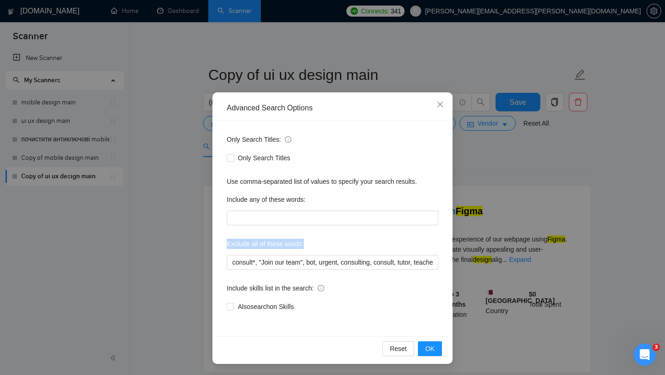
copy label "Exclude all of these words:"
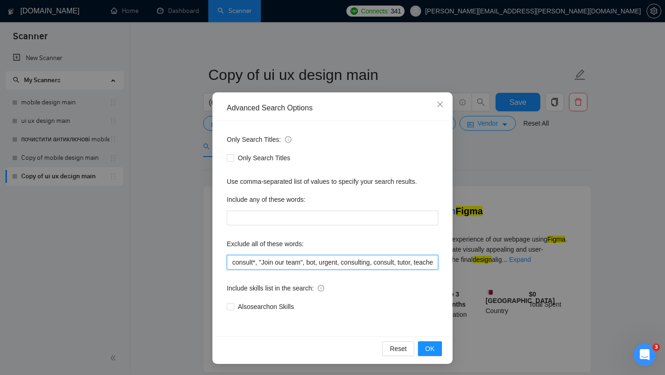
click at [261, 260] on input "consult*, "Join our team", bot, urgent, consulting, consult, tutor, teacher, me…" at bounding box center [333, 262] width 212 height 15
click at [443, 105] on icon "close" at bounding box center [439, 104] width 7 height 7
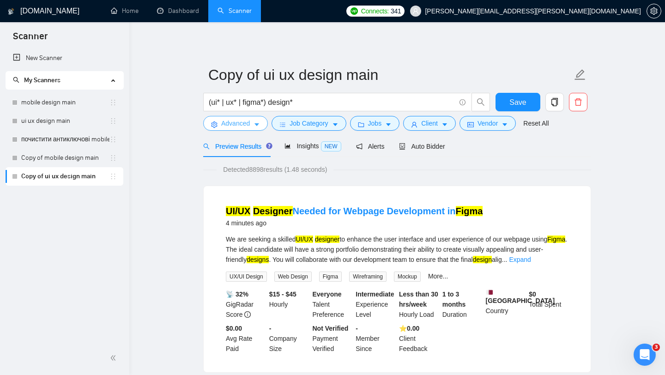
click at [245, 124] on span "Advanced" at bounding box center [235, 123] width 29 height 10
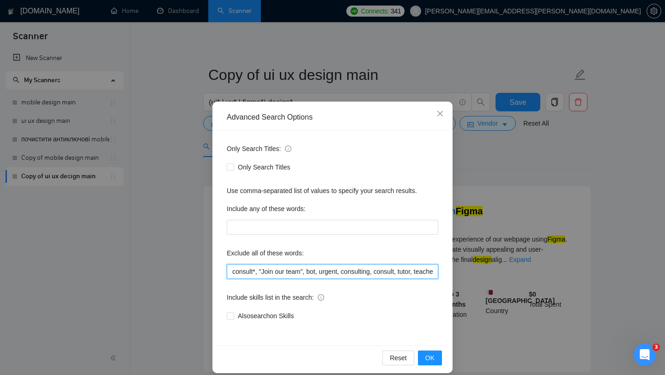
click at [284, 272] on input "consult*, "Join our team", bot, urgent, consulting, consult, tutor, teacher, me…" at bounding box center [333, 271] width 212 height 15
click at [176, 218] on div "Advanced Search Options Only Search Titles: Only Search Titles Use comma-separa…" at bounding box center [332, 187] width 665 height 375
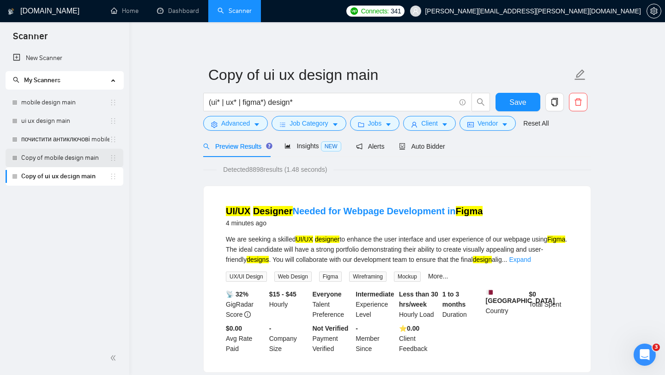
click at [73, 156] on link "Copy of mobile design main" at bounding box center [65, 158] width 88 height 18
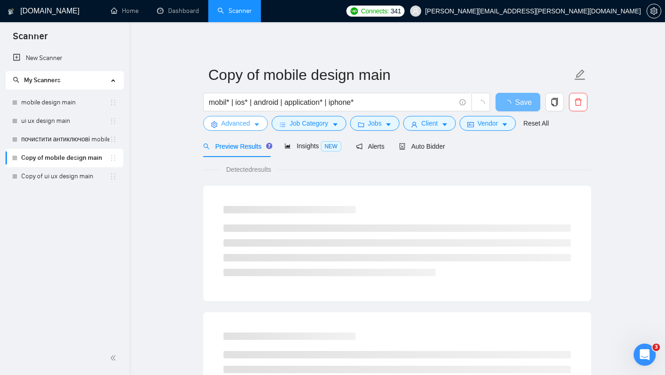
click at [245, 126] on span "Advanced" at bounding box center [235, 123] width 29 height 10
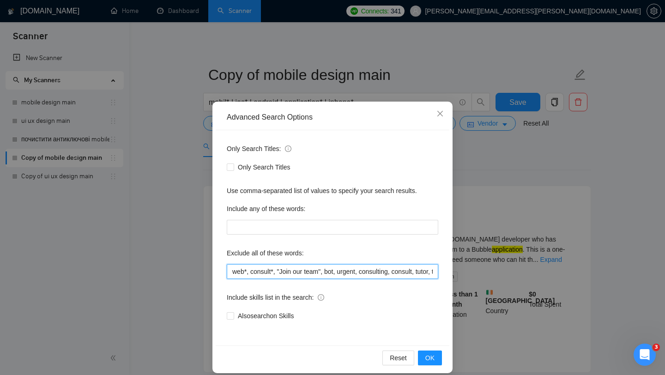
click at [301, 276] on input "web*, consult*, "Join our team", bot, urgent, consulting, consult, tutor, teach…" at bounding box center [333, 271] width 212 height 15
click at [437, 105] on span "Close" at bounding box center [440, 114] width 25 height 25
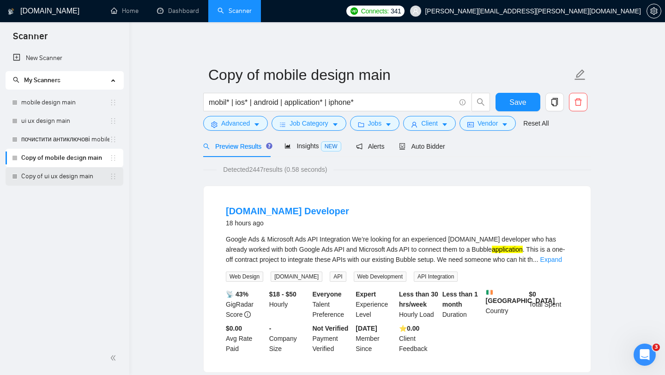
click at [73, 177] on link "Copy of ui ux design main" at bounding box center [65, 176] width 88 height 18
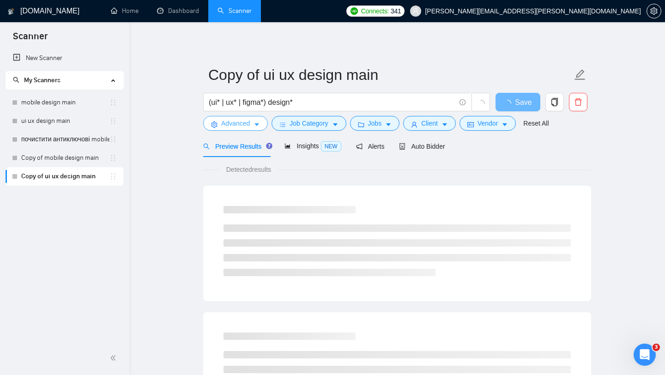
click at [253, 127] on button "Advanced" at bounding box center [235, 123] width 65 height 15
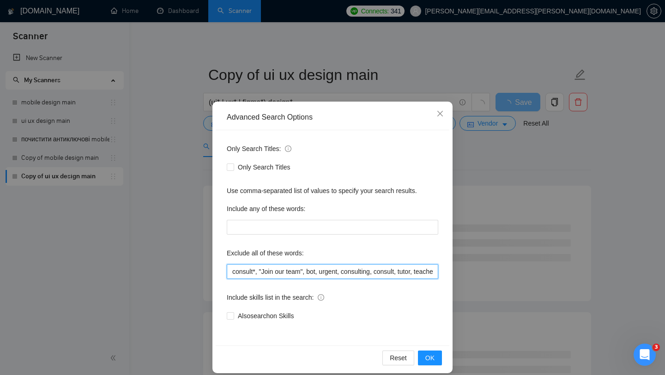
click at [263, 271] on input "consult*, "Join our team", bot, urgent, consulting, consult, tutor, teacher, me…" at bounding box center [333, 271] width 212 height 15
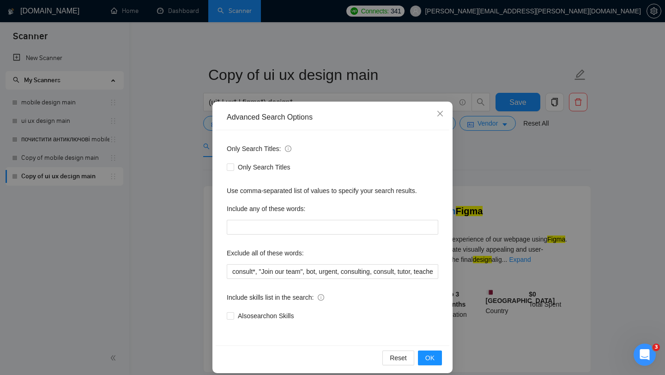
click at [144, 204] on div "Advanced Search Options Only Search Titles: Only Search Titles Use comma-separa…" at bounding box center [332, 187] width 665 height 375
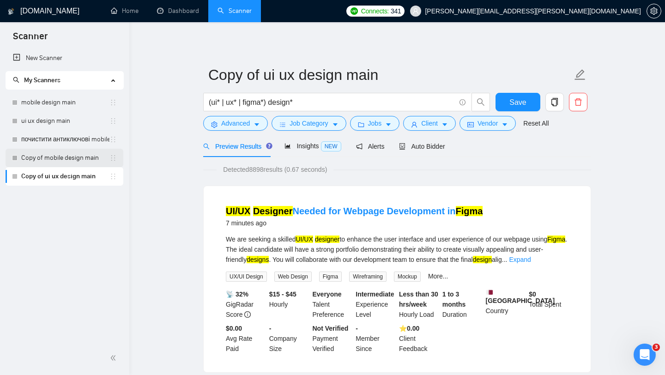
click at [67, 154] on link "Copy of mobile design main" at bounding box center [65, 158] width 88 height 18
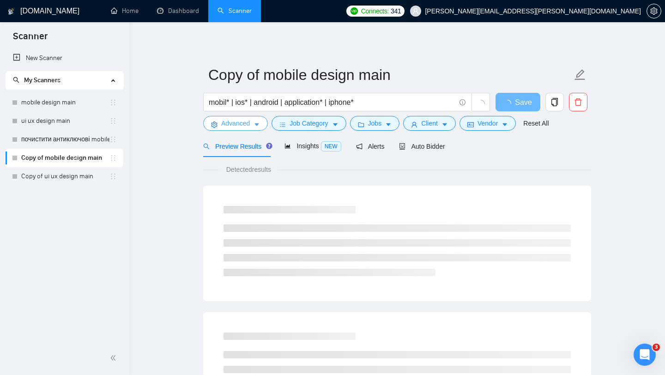
click at [234, 129] on button "Advanced" at bounding box center [235, 123] width 65 height 15
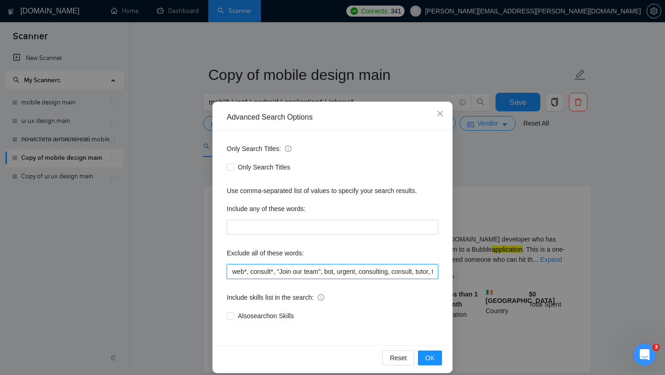
drag, startPoint x: 249, startPoint y: 273, endPoint x: 227, endPoint y: 271, distance: 21.8
click at [227, 271] on input "web*, consult*, "Join our team", bot, urgent, consulting, consult, tutor, teach…" at bounding box center [333, 271] width 212 height 15
